Goal: Task Accomplishment & Management: Use online tool/utility

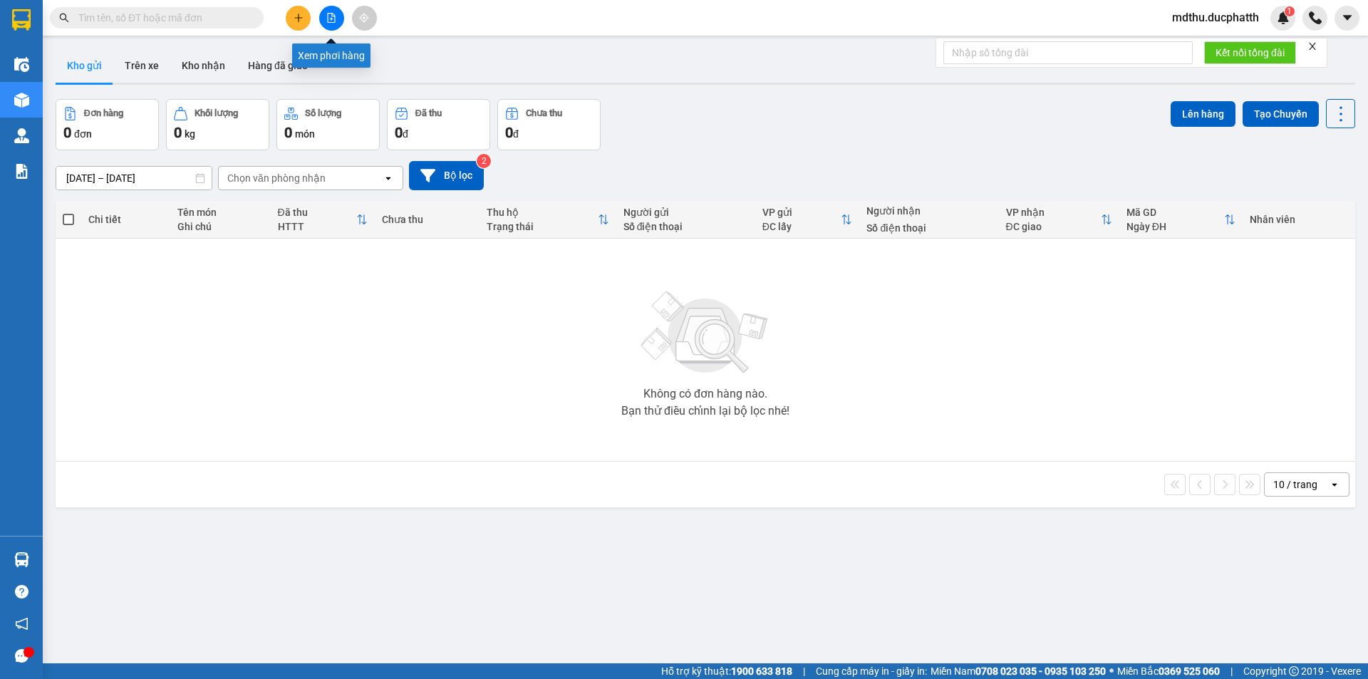
click at [335, 22] on icon "file-add" at bounding box center [331, 18] width 10 height 10
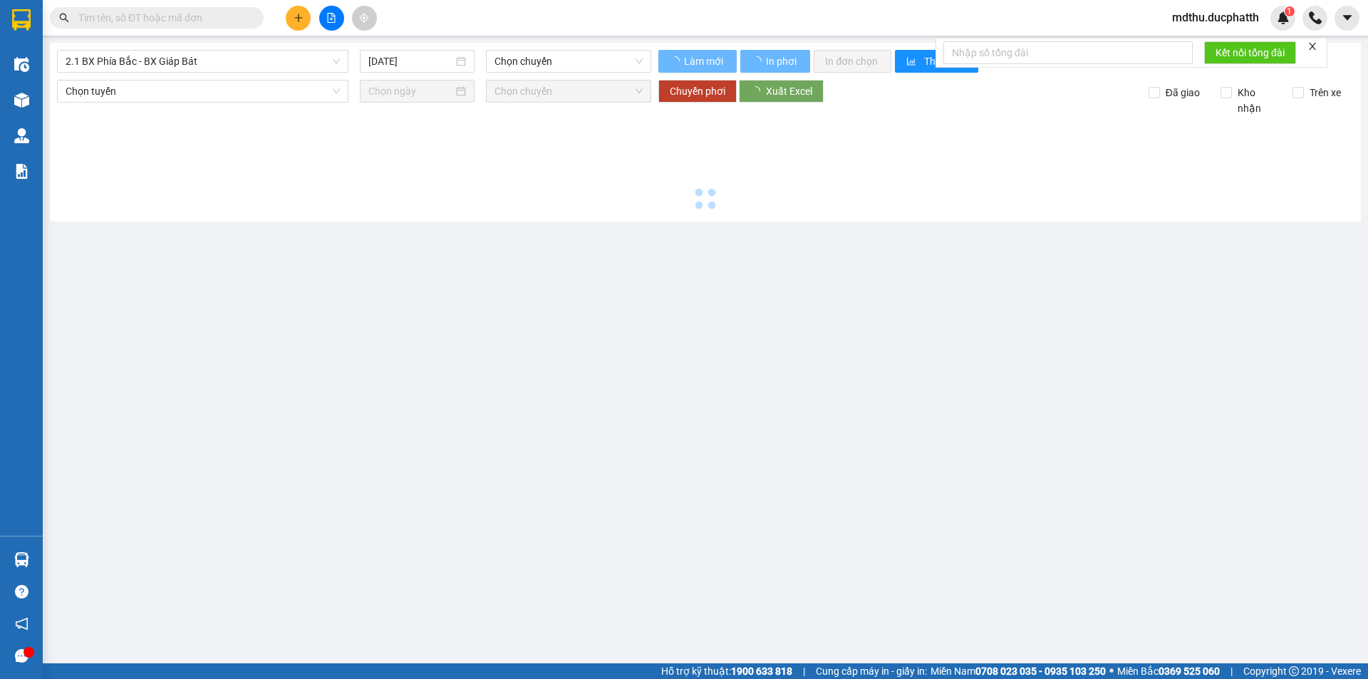
type input "[DATE]"
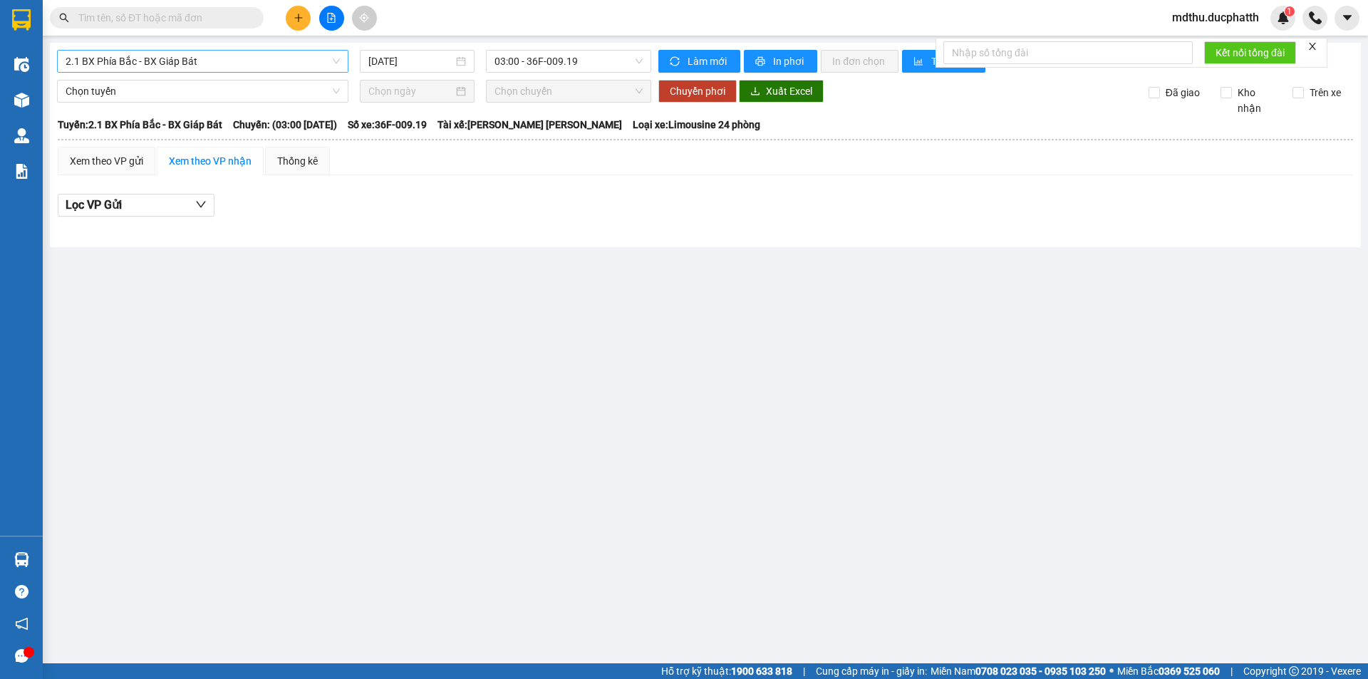
click at [267, 66] on span "2.1 BX Phía Bắc - BX Giáp Bát" at bounding box center [203, 61] width 274 height 21
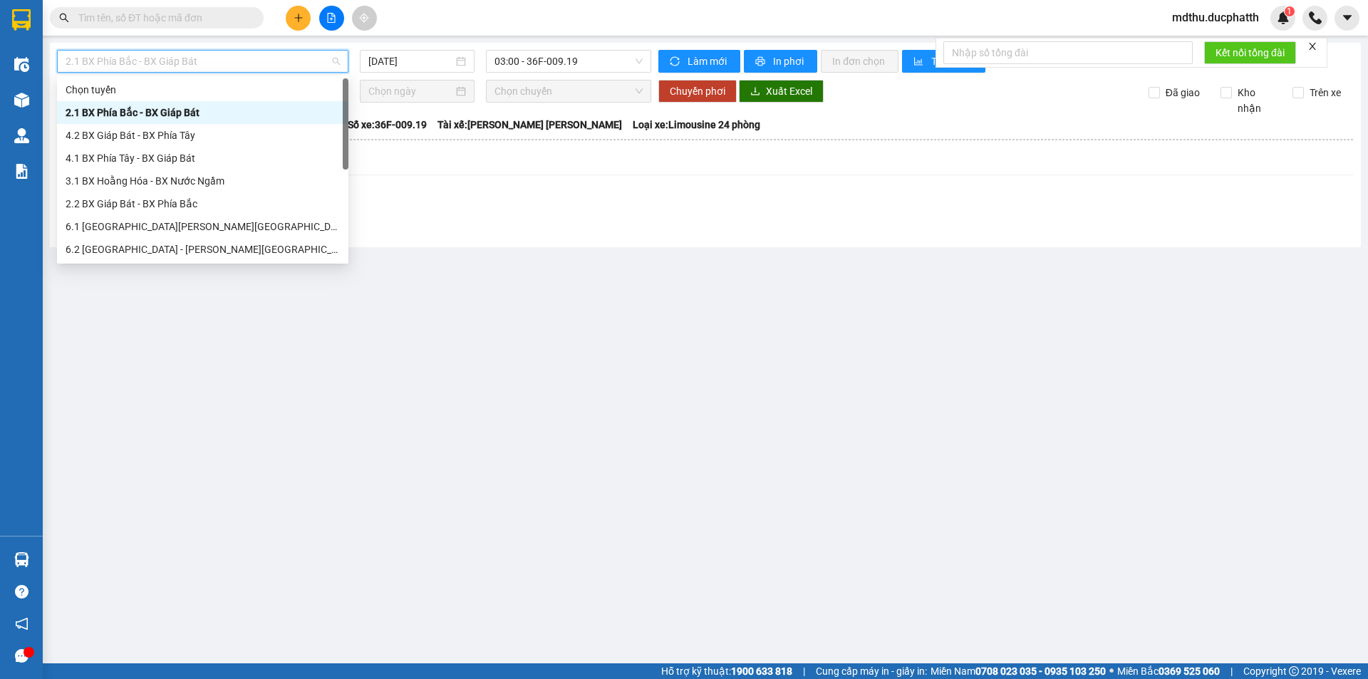
click at [201, 117] on div "2.1 BX Phía Bắc - BX Giáp Bát" at bounding box center [203, 113] width 274 height 16
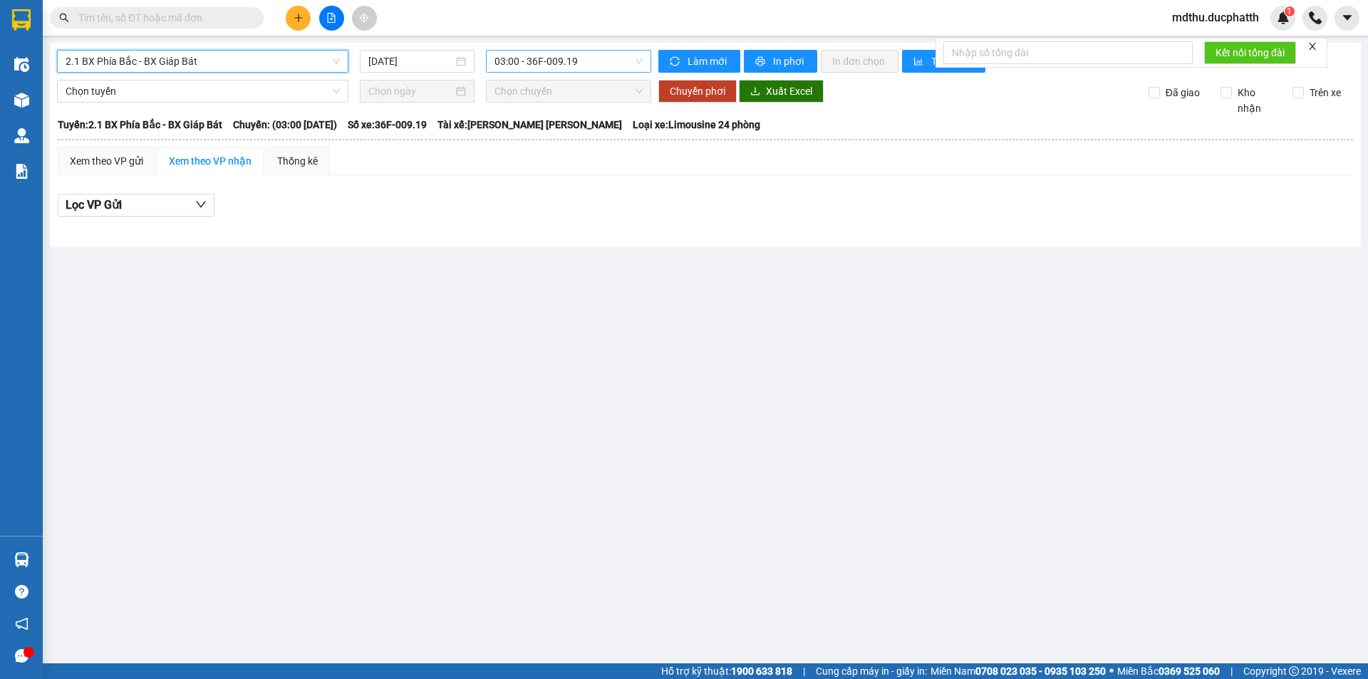
click at [509, 63] on span "03:00 - 36F-009.19" at bounding box center [568, 61] width 148 height 21
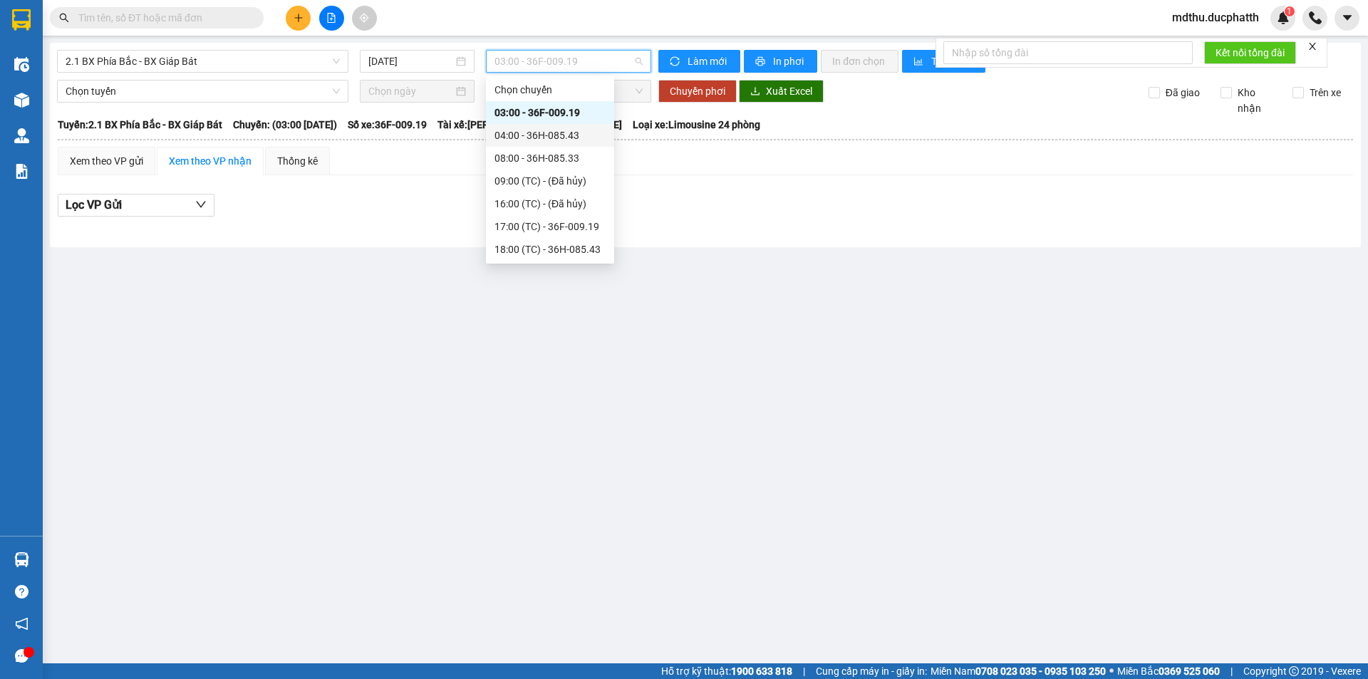
click at [536, 138] on div "04:00 - 36H-085.43" at bounding box center [549, 135] width 111 height 16
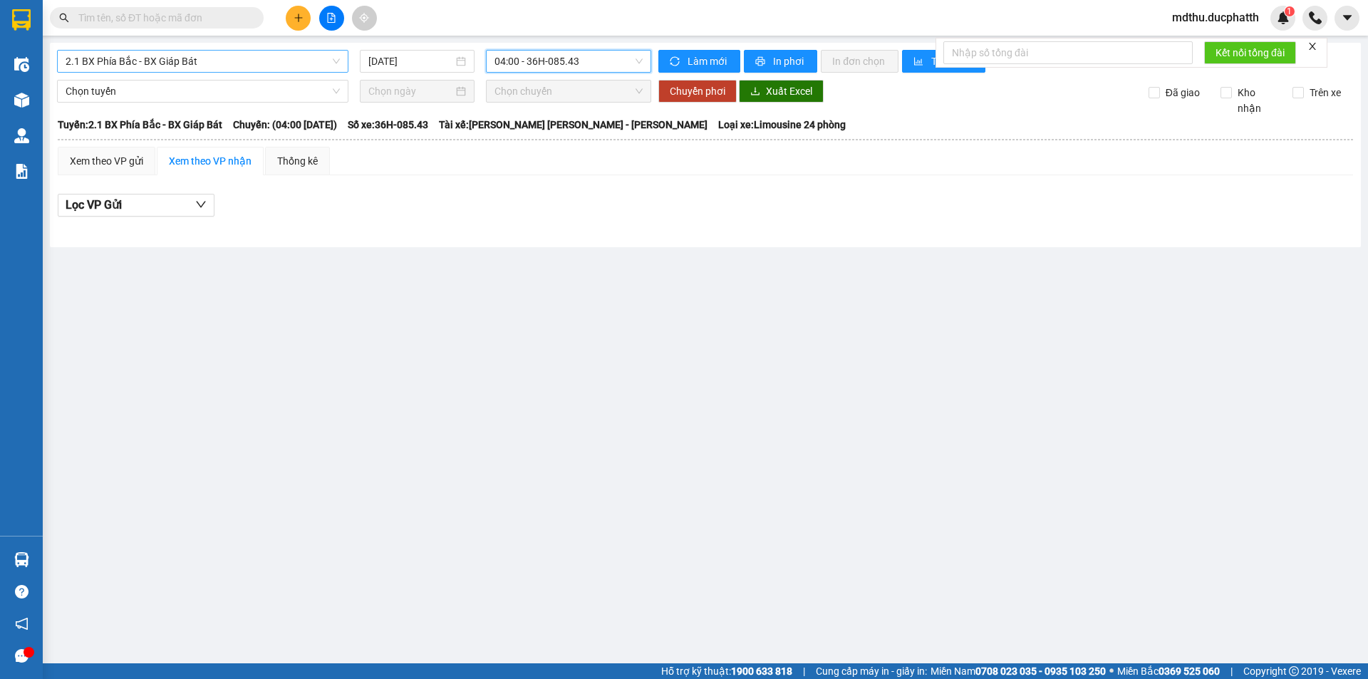
click at [246, 65] on span "2.1 BX Phía Bắc - BX Giáp Bát" at bounding box center [203, 61] width 274 height 21
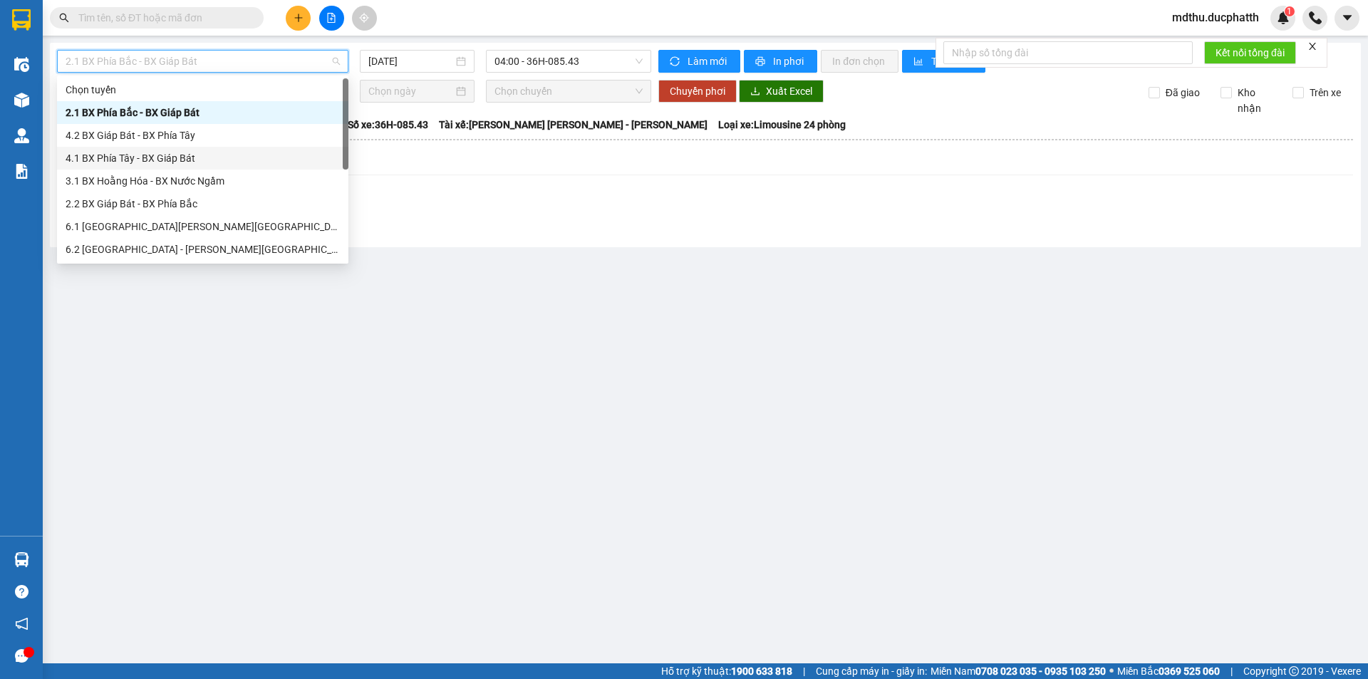
click at [172, 160] on div "4.1 BX Phía Tây - BX Giáp Bát" at bounding box center [203, 158] width 274 height 16
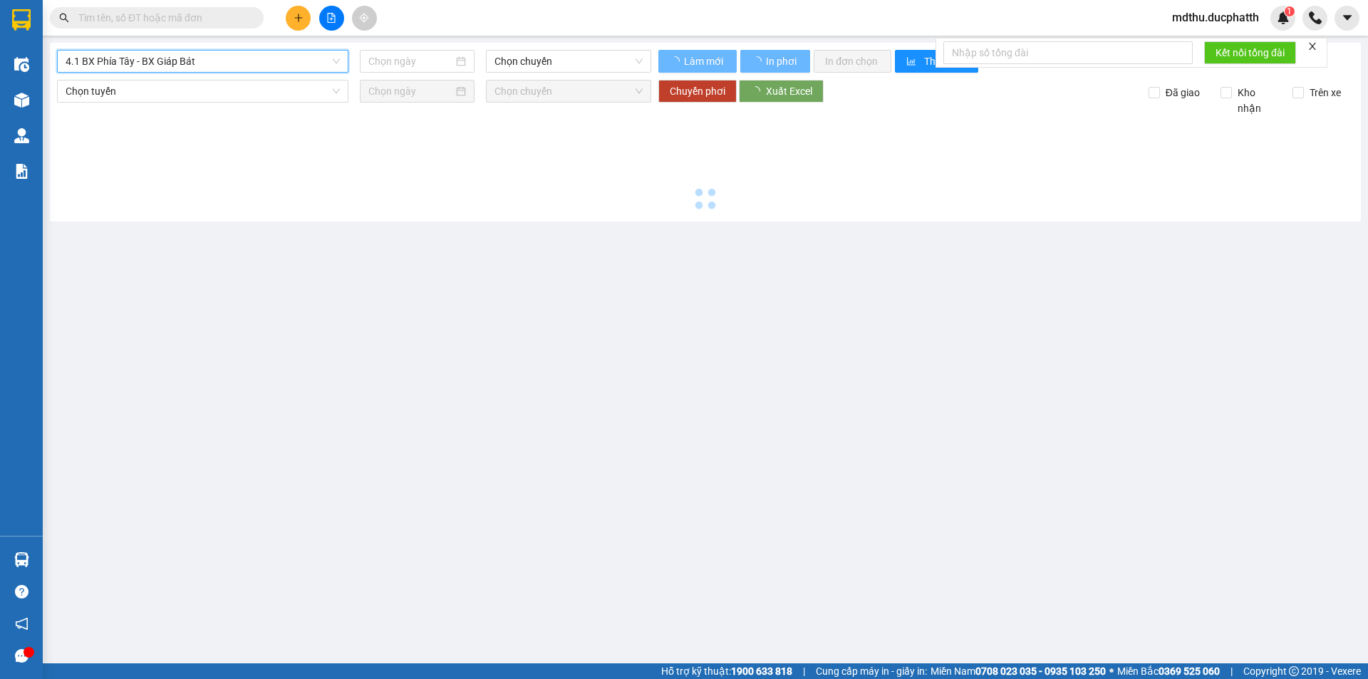
type input "[DATE]"
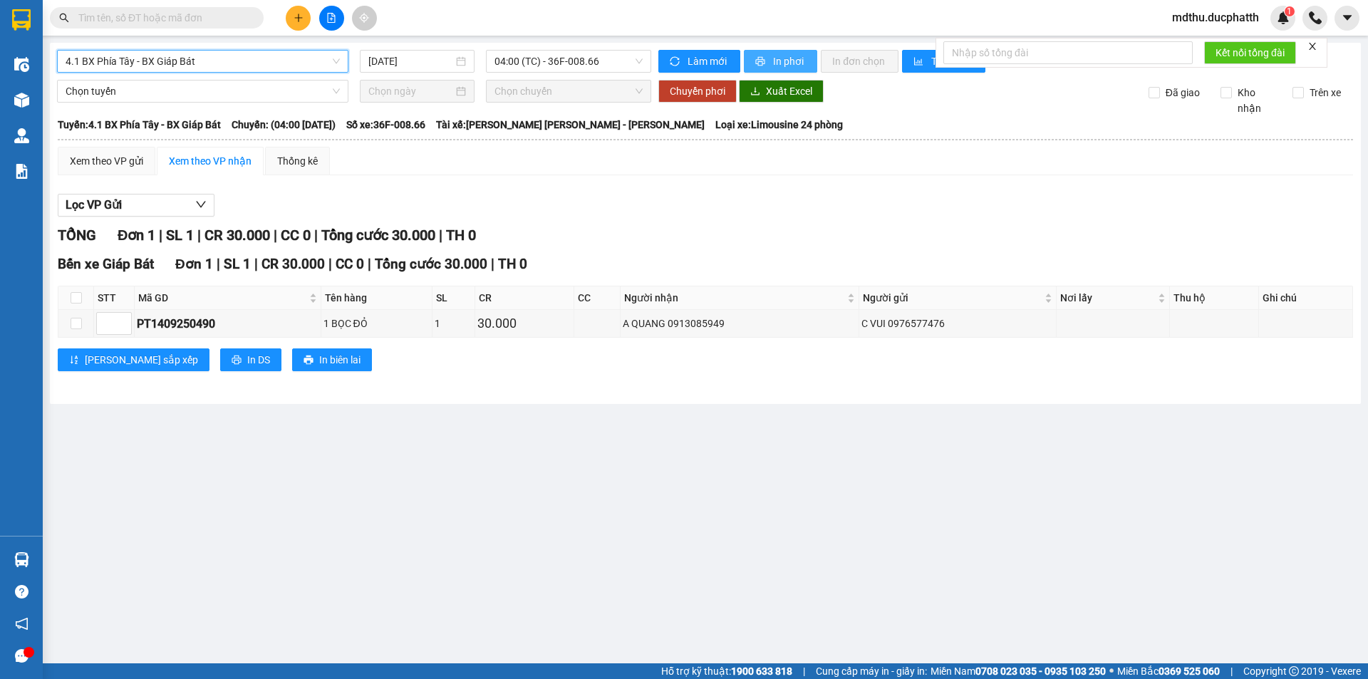
click at [789, 56] on span "In phơi" at bounding box center [789, 61] width 33 height 16
